Goal: Register for event/course

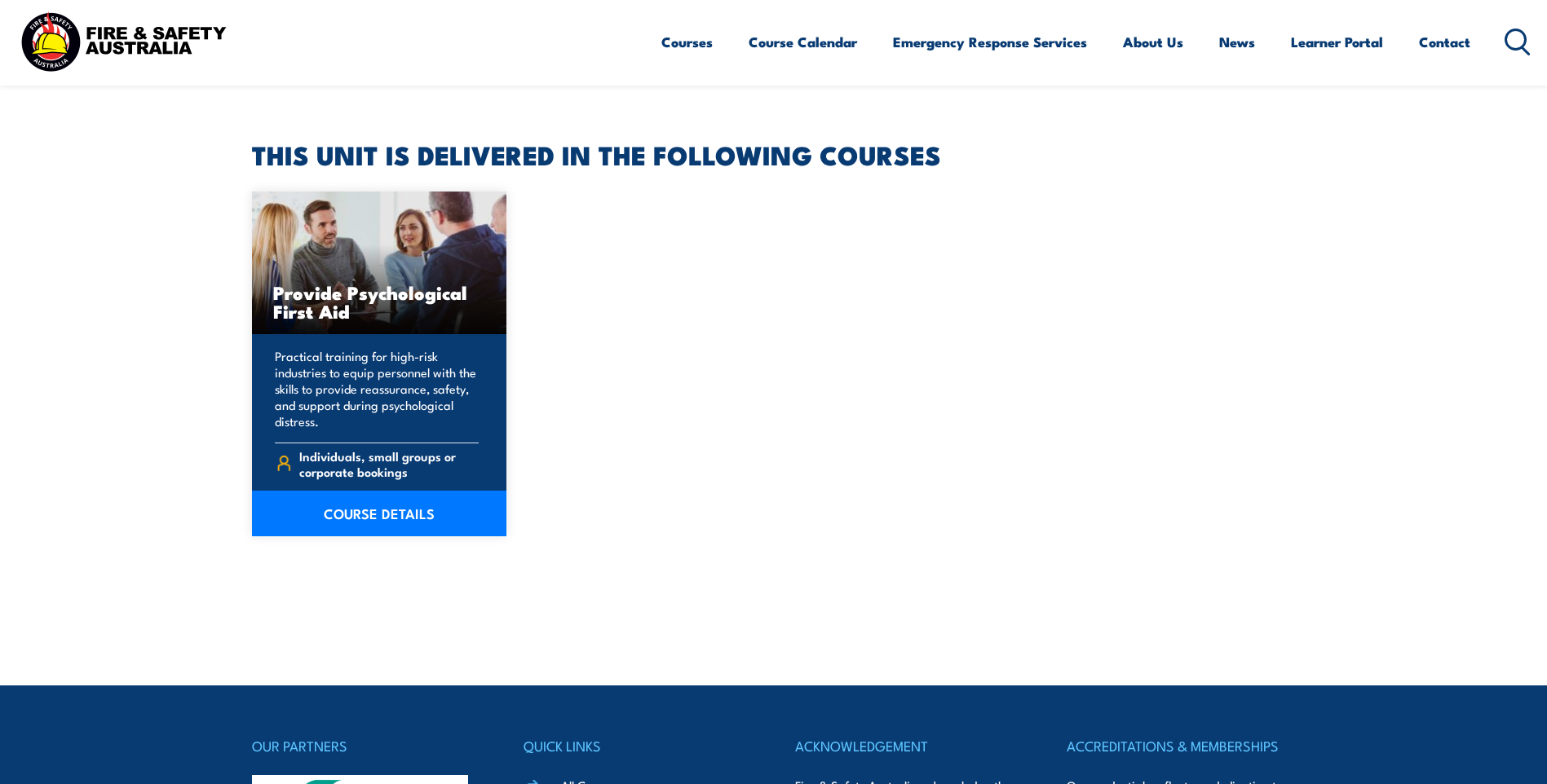
scroll to position [326, 0]
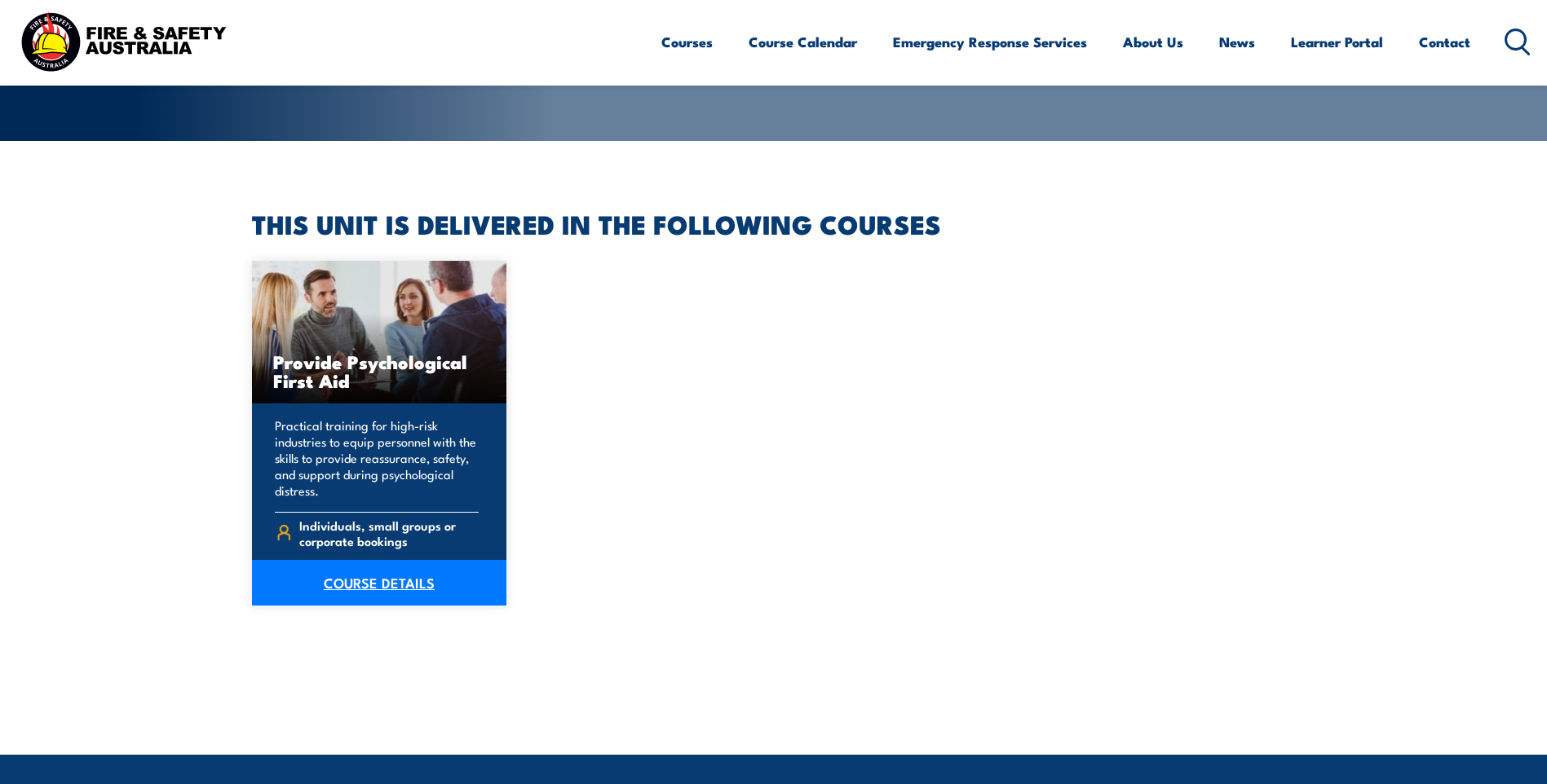
click at [363, 587] on link "COURSE DETAILS" at bounding box center [379, 582] width 255 height 45
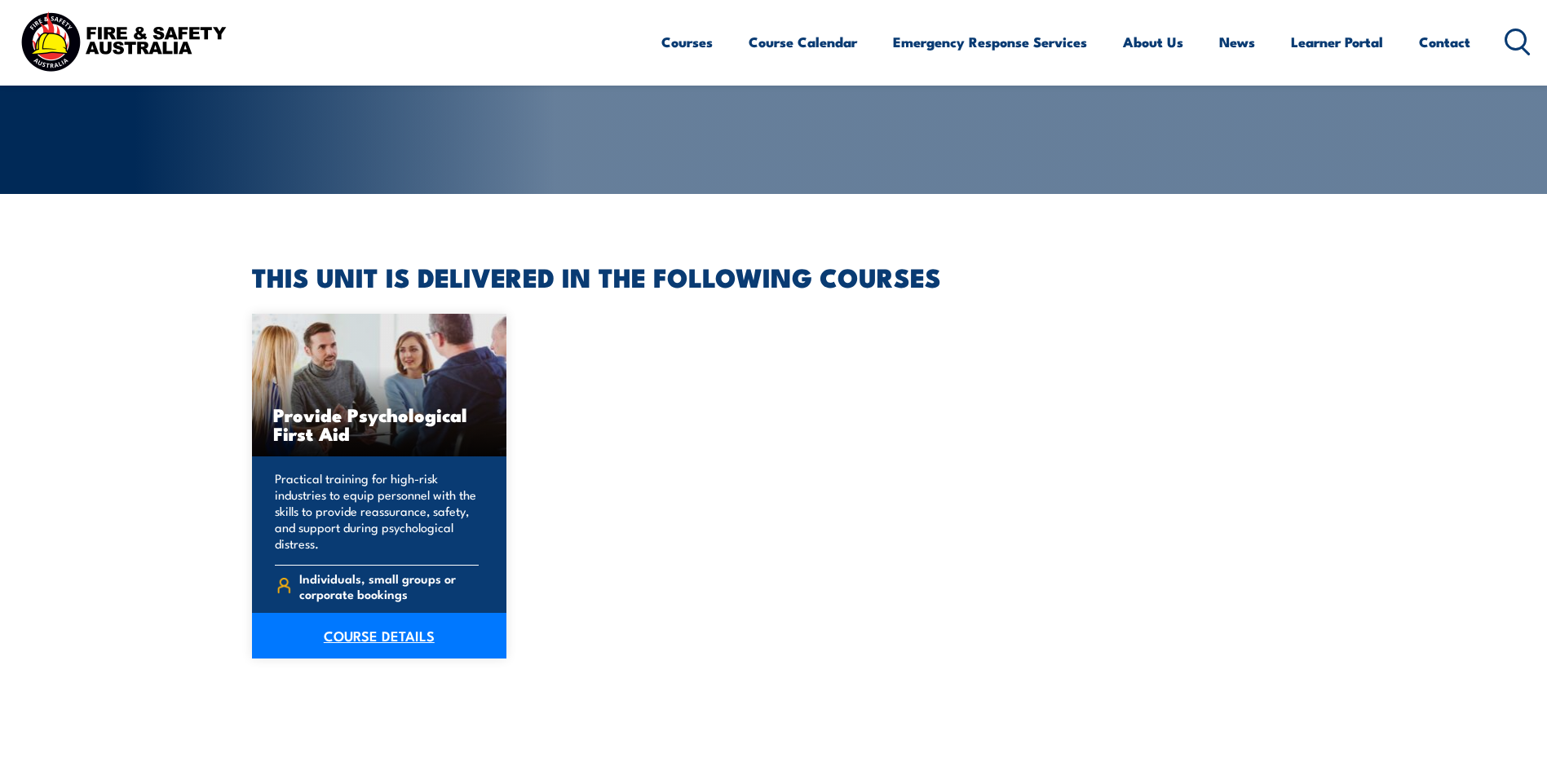
scroll to position [244, 0]
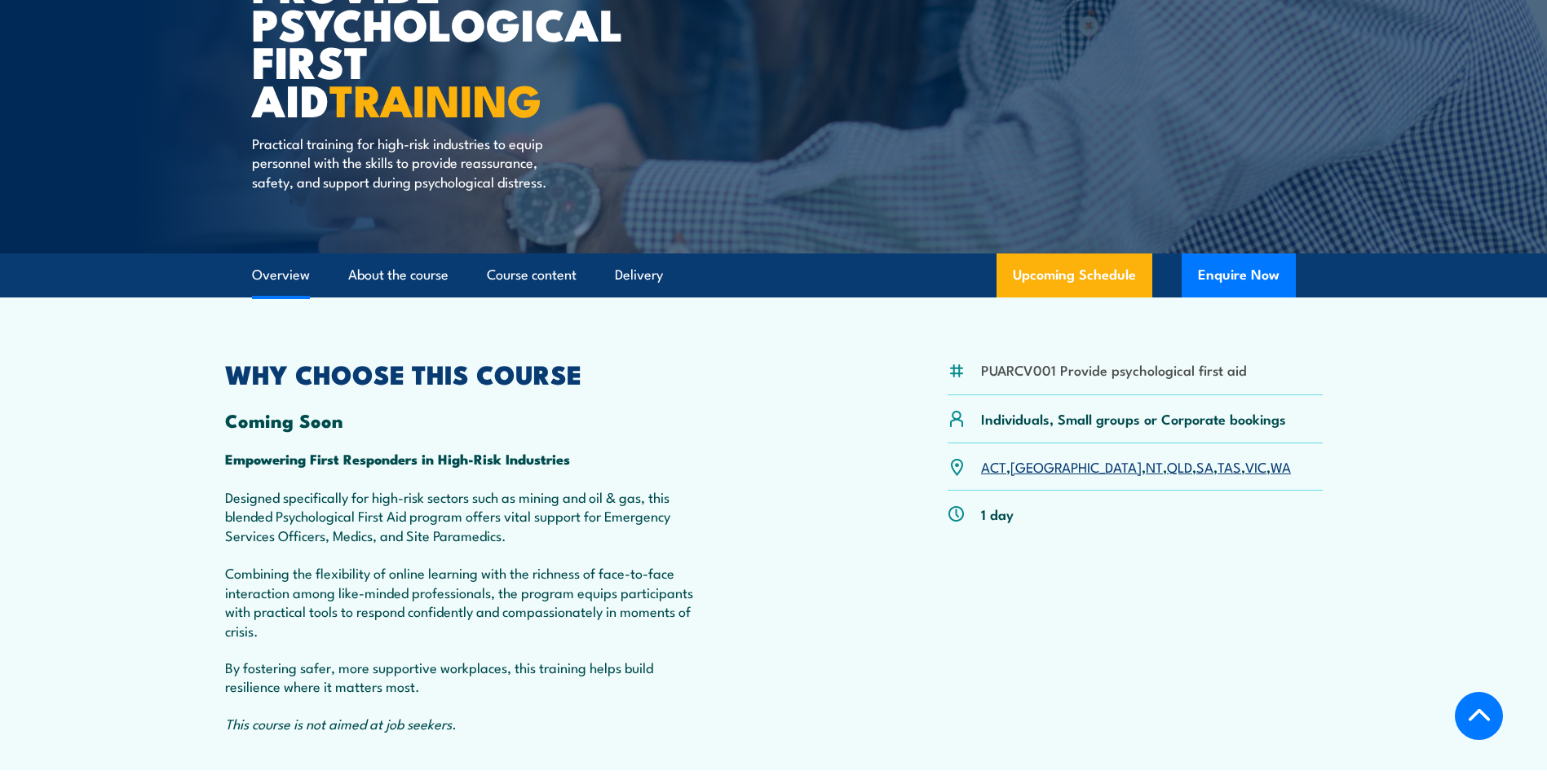
scroll to position [407, 0]
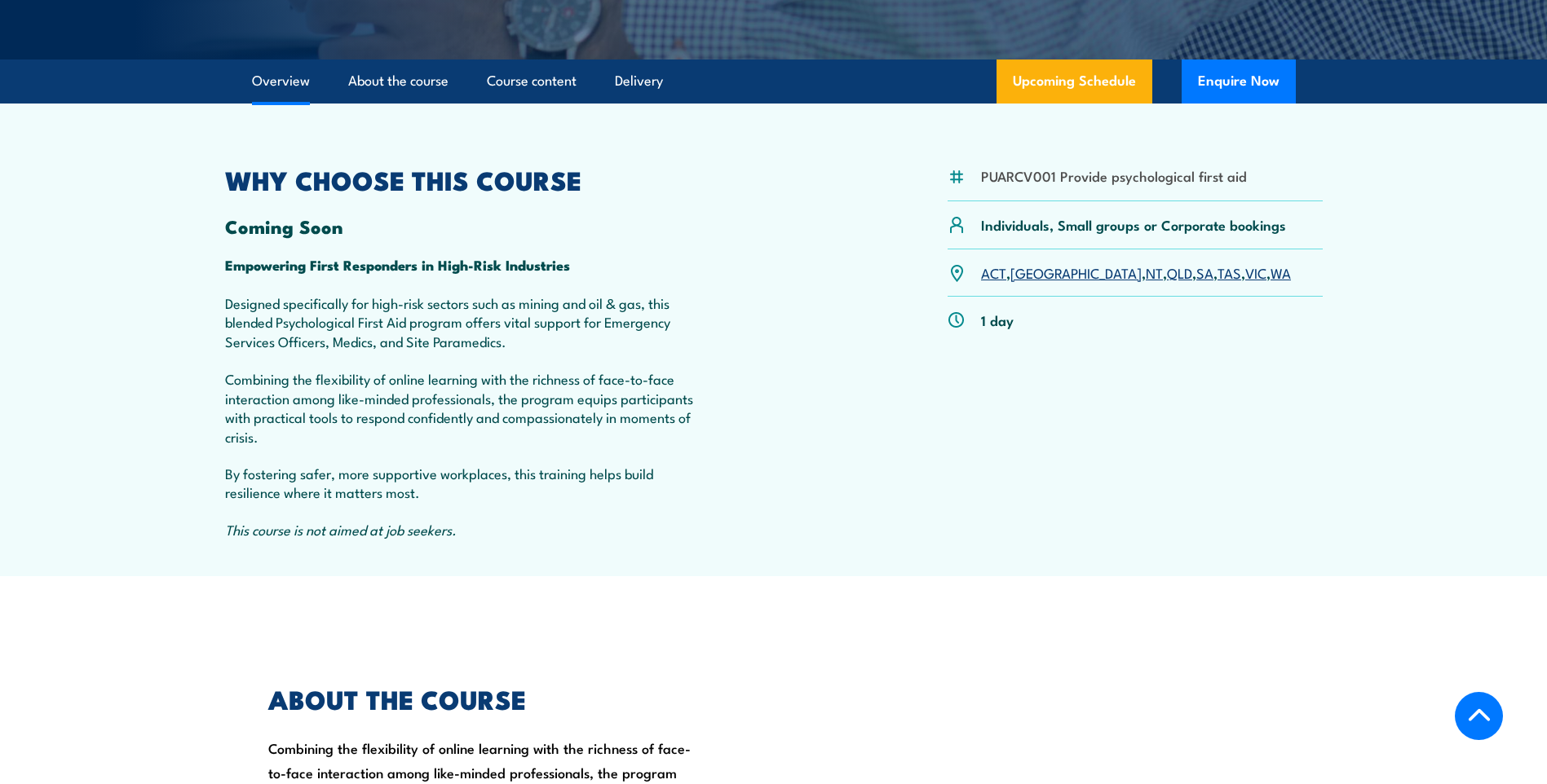
click at [1271, 282] on link "WA" at bounding box center [1281, 272] width 21 height 20
